Goal: Navigation & Orientation: Find specific page/section

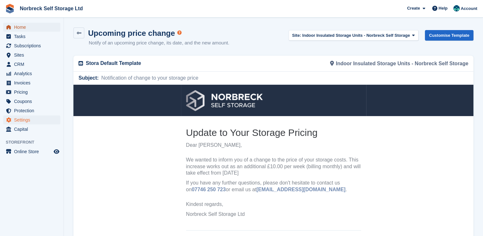
click at [22, 23] on span "Home" at bounding box center [33, 27] width 38 height 9
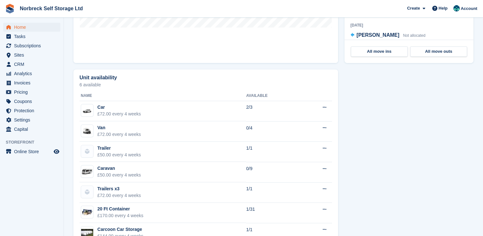
scroll to position [351, 0]
